Goal: Find specific page/section

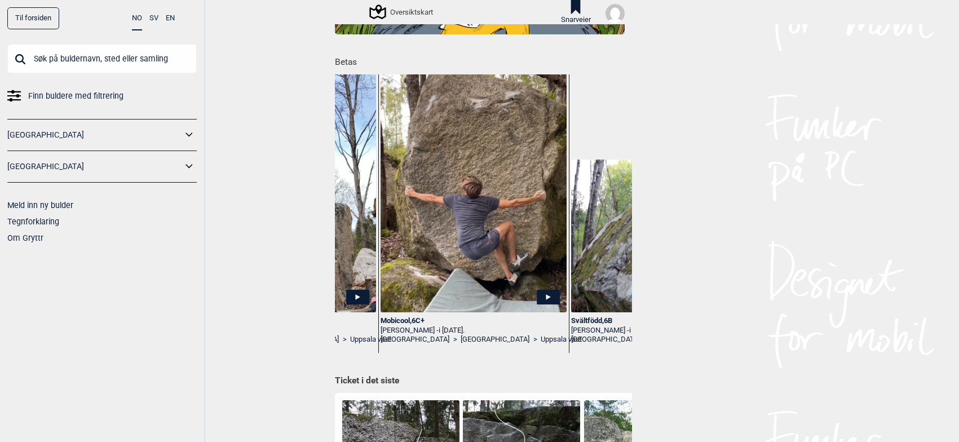
scroll to position [0, 3389]
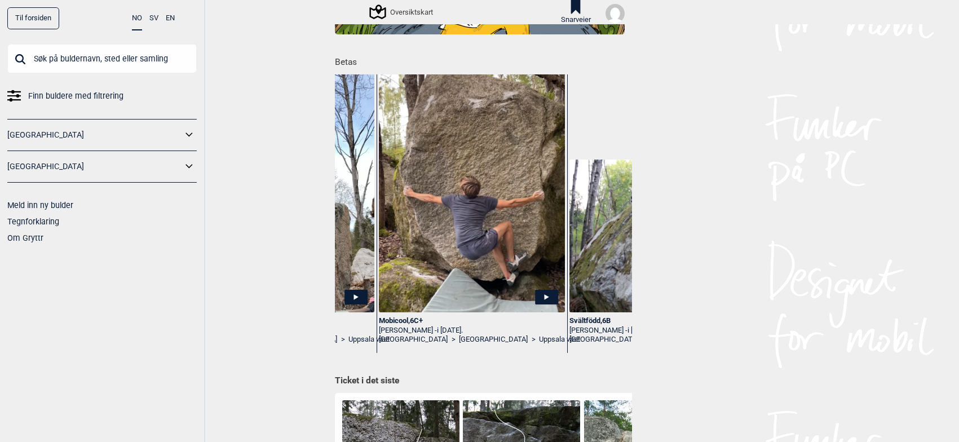
click at [91, 58] on input "text" at bounding box center [101, 58] width 189 height 29
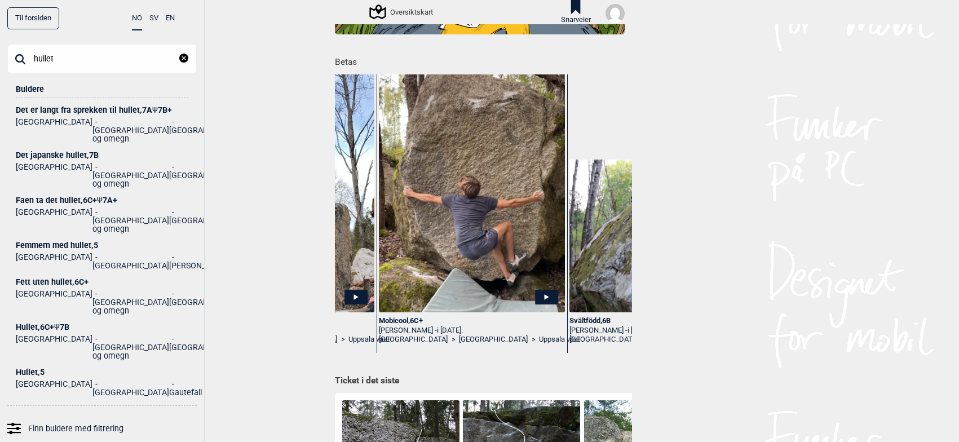
type input "hullet"
click at [35, 323] on div "Hullet , 6C+ Ψ 7B" at bounding box center [102, 327] width 173 height 8
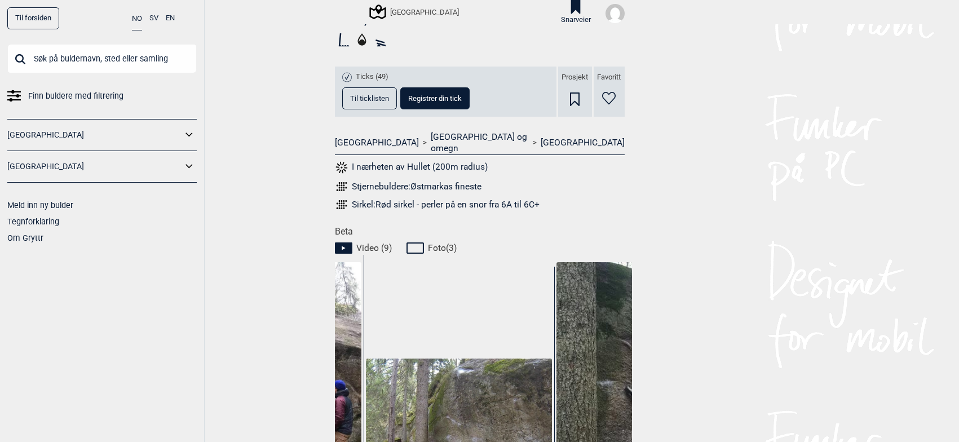
scroll to position [342, 0]
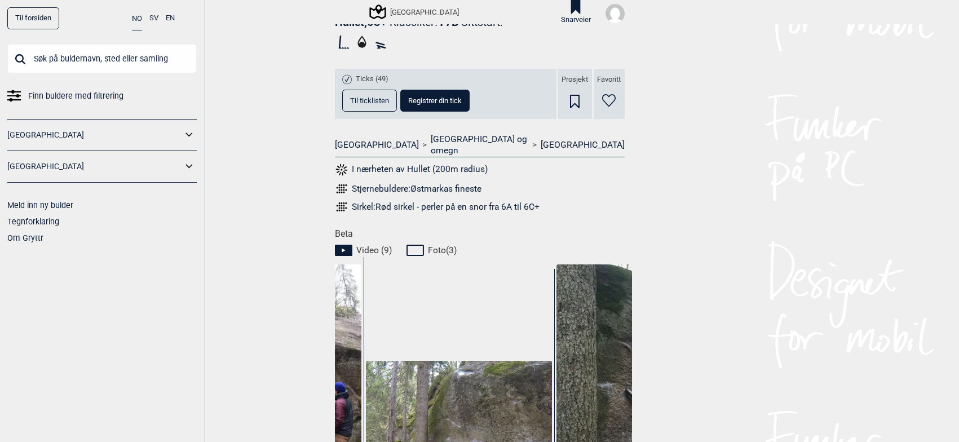
click at [371, 104] on span "Til ticklisten" at bounding box center [369, 100] width 39 height 7
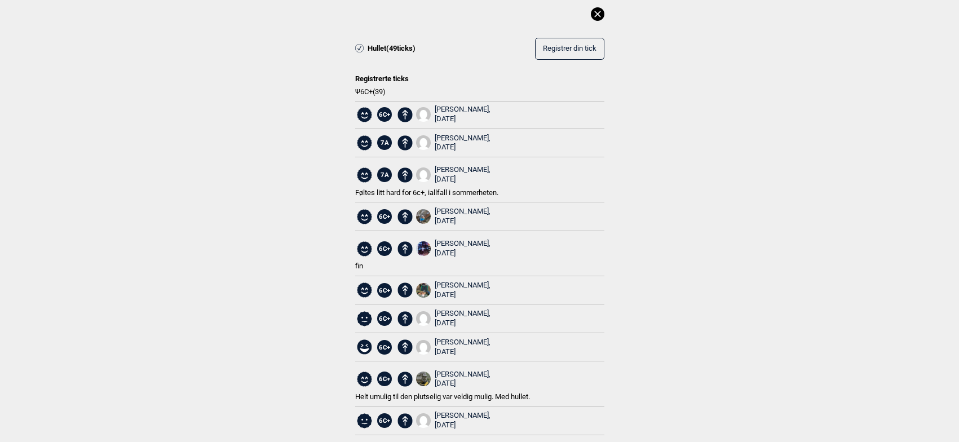
scroll to position [0, 0]
click at [599, 11] on icon at bounding box center [598, 14] width 14 height 14
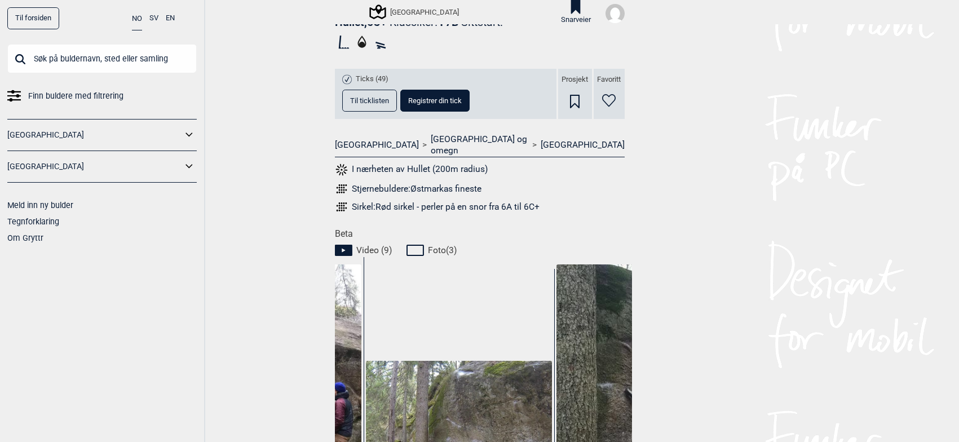
click at [112, 52] on input "text" at bounding box center [101, 58] width 189 height 29
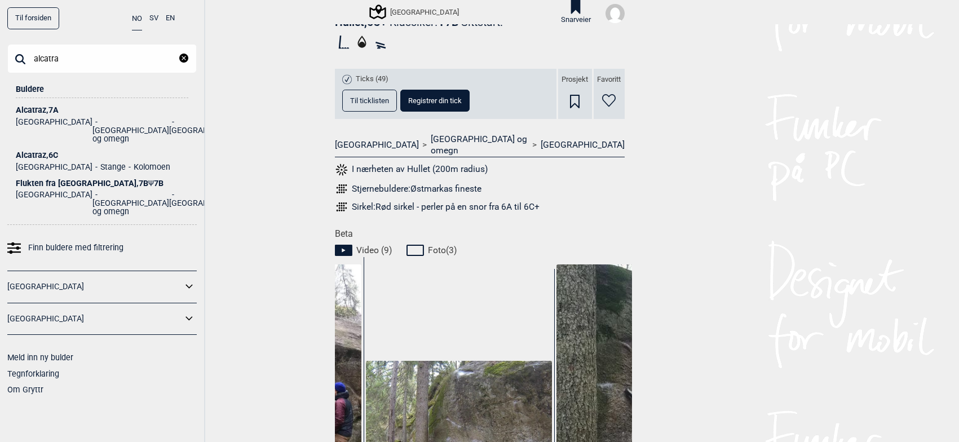
type input "alcatra"
click at [37, 110] on div "Alcatraz , 7A" at bounding box center [102, 110] width 173 height 8
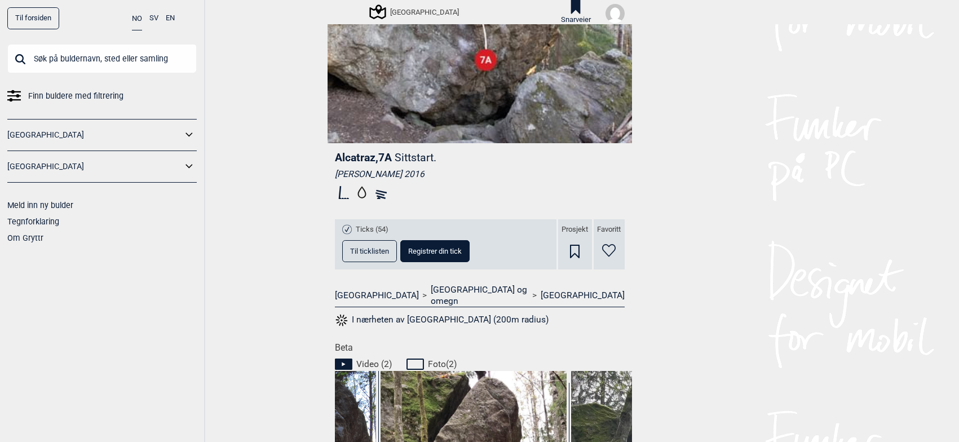
scroll to position [208, 0]
click at [367, 246] on span "Til ticklisten" at bounding box center [369, 249] width 39 height 7
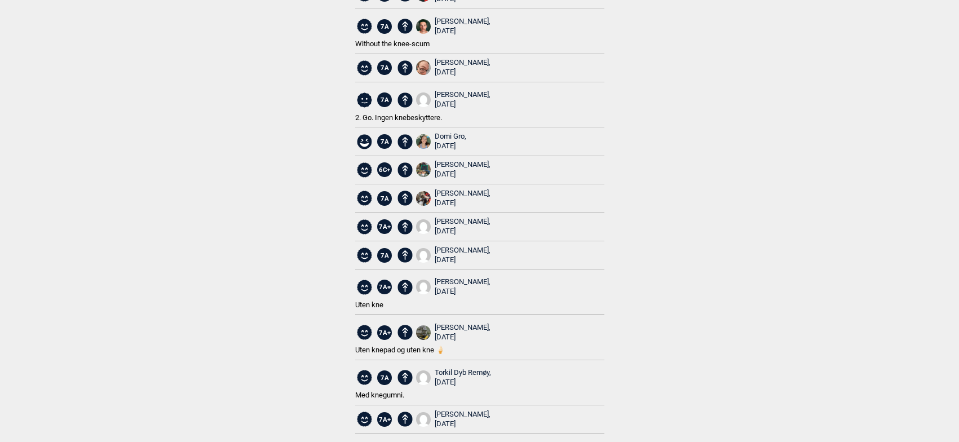
scroll to position [113, 0]
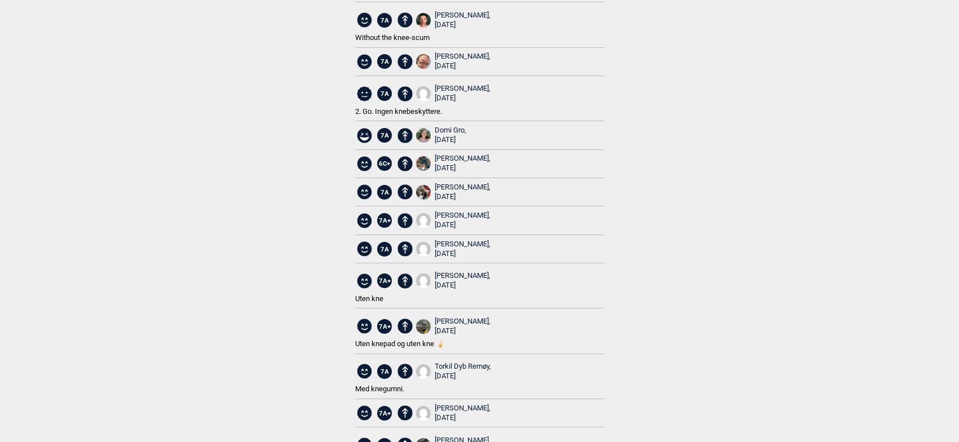
click at [470, 271] on div "[PERSON_NAME], [DATE]" at bounding box center [463, 280] width 56 height 19
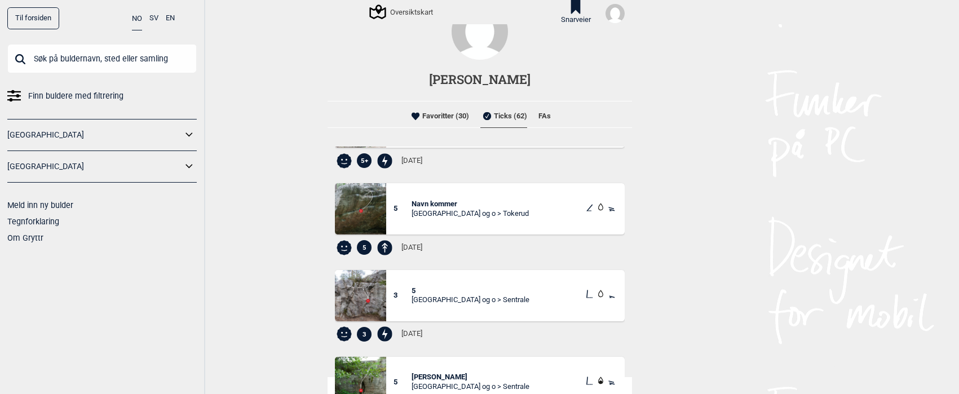
scroll to position [3491, 0]
